Goal: Task Accomplishment & Management: Complete application form

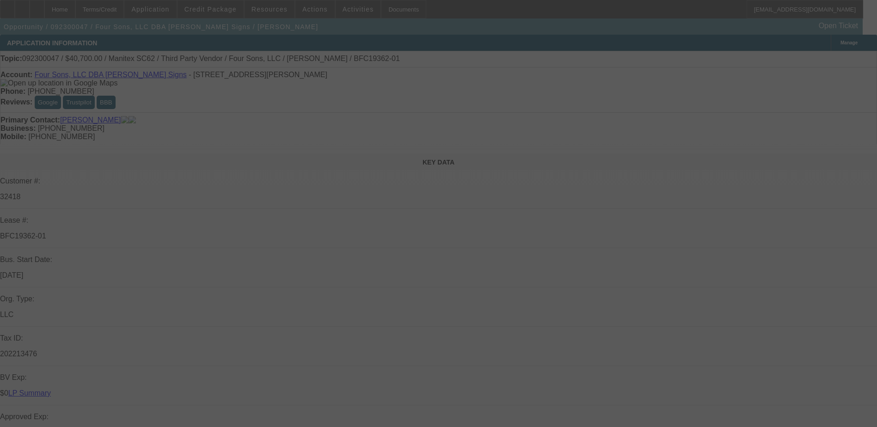
select select "0"
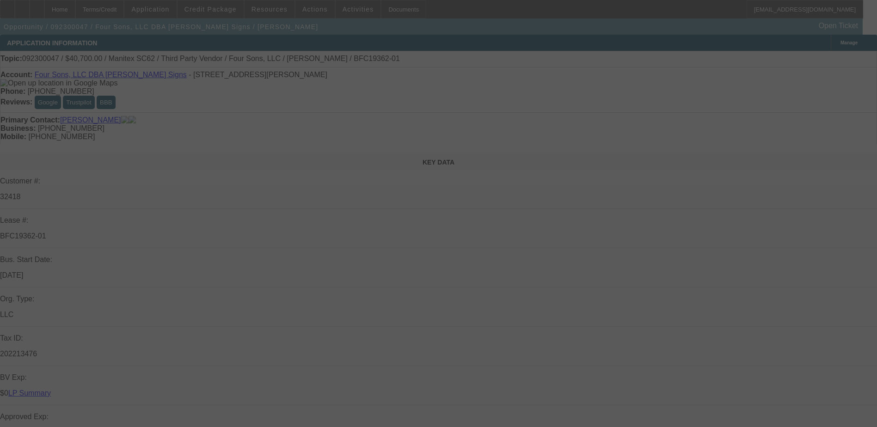
select select "0"
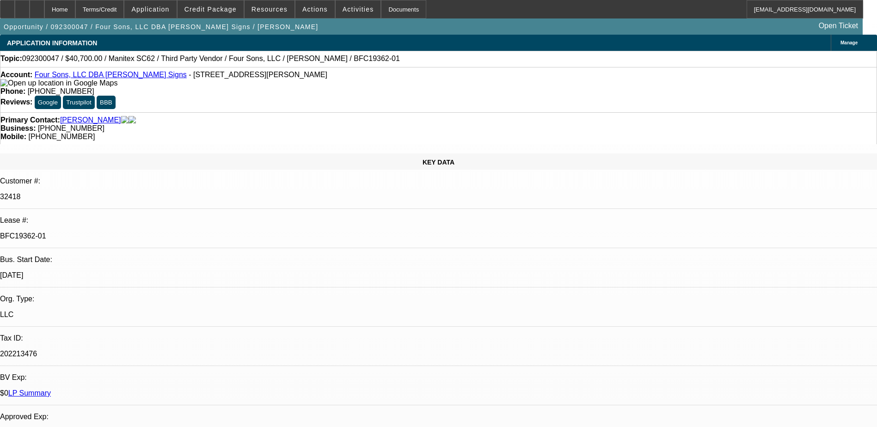
select select "1"
select select "6"
select select "1"
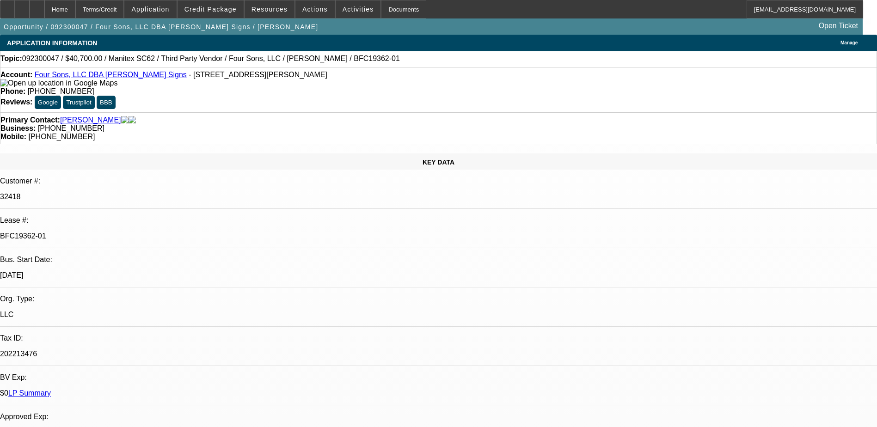
select select "6"
select select "1"
select select "6"
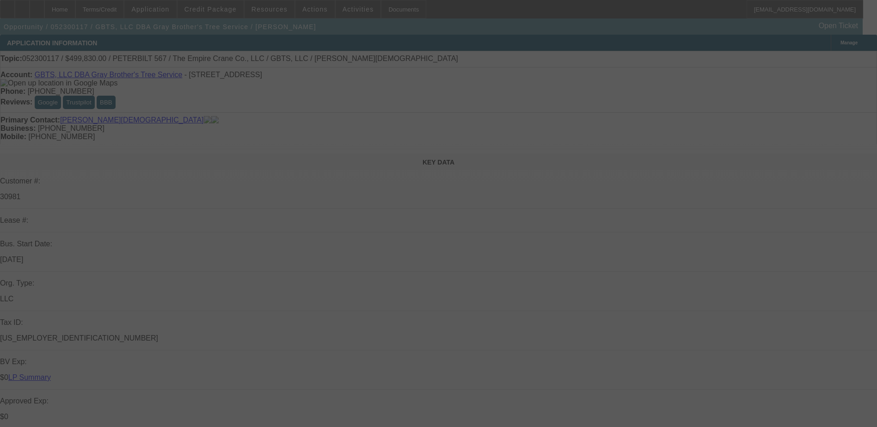
select select "0"
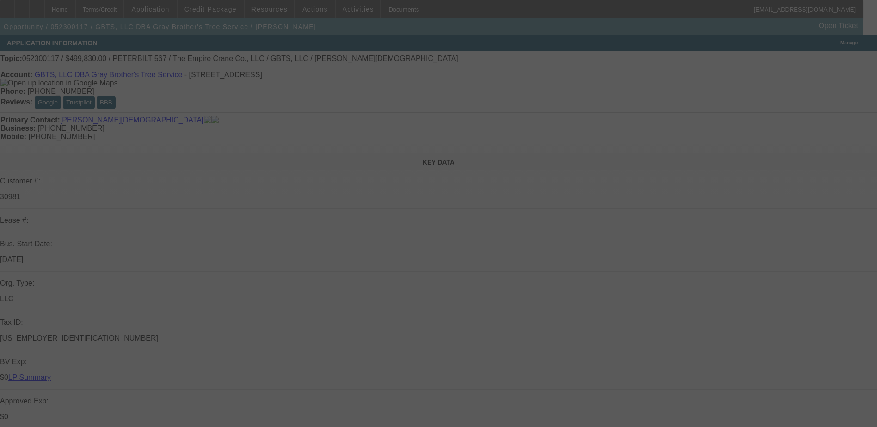
select select "0"
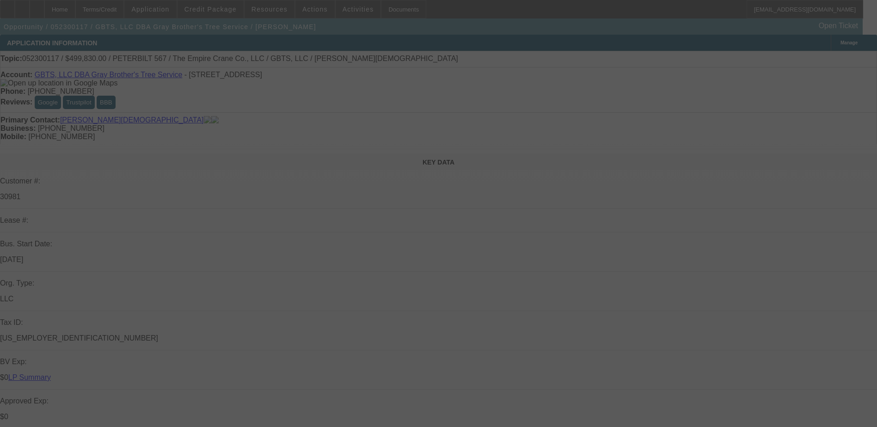
select select "0"
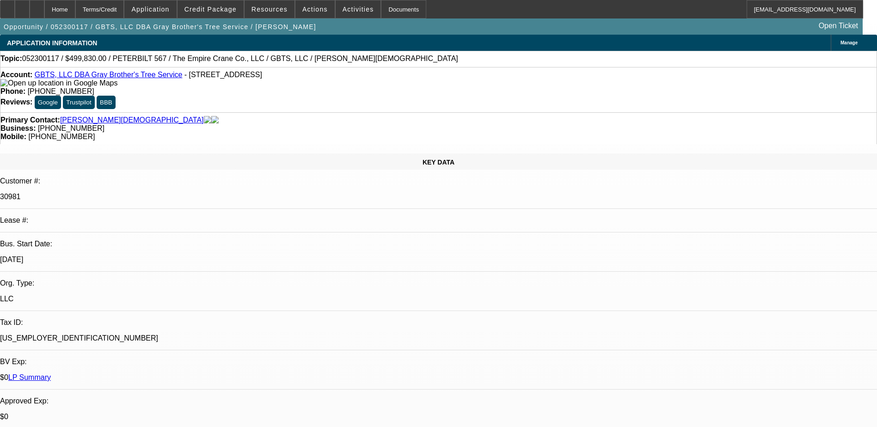
select select "1"
select select "6"
select select "1"
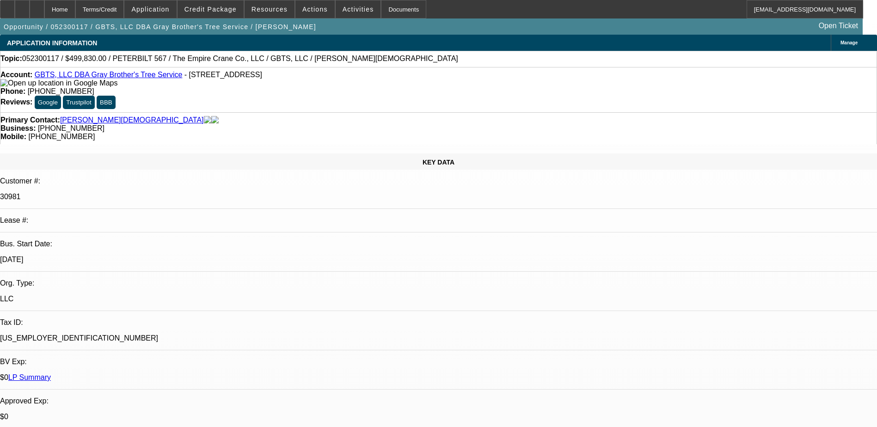
select select "6"
select select "1"
select select "6"
select select "1"
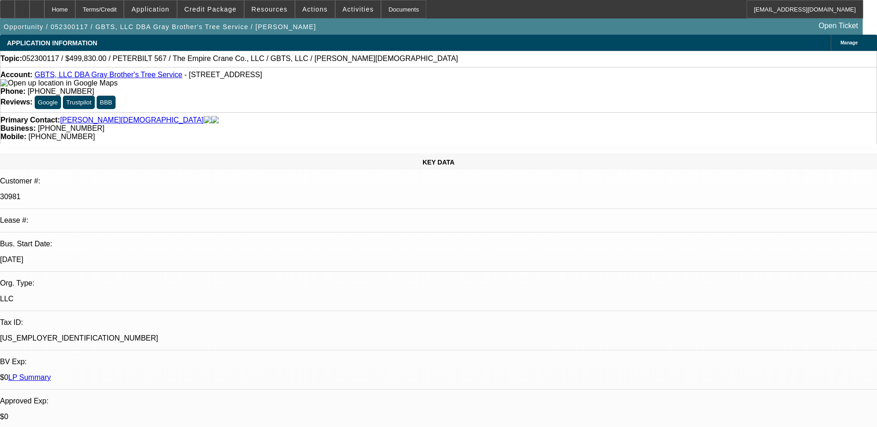
select select "1"
select select "6"
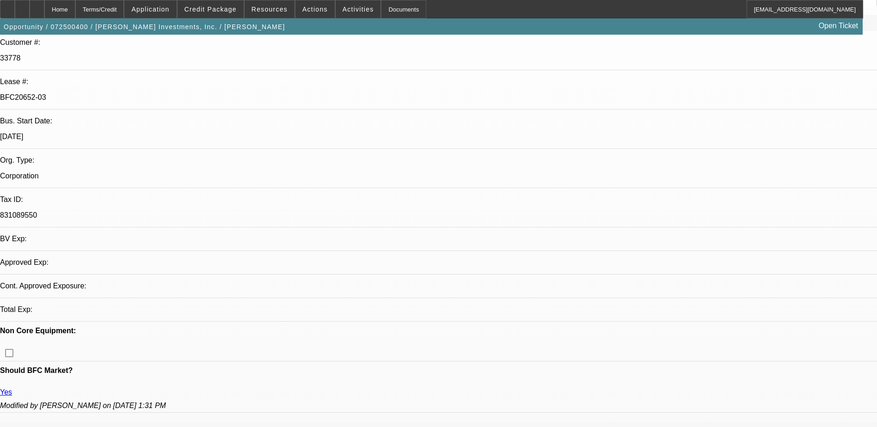
select select "0"
select select "6"
select select "0"
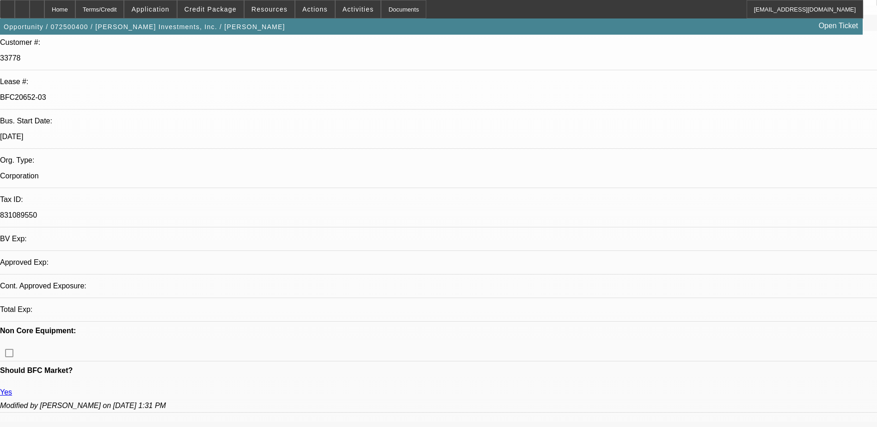
select select "0"
select select "2"
select select "0"
select select "6"
